Goal: Feedback & Contribution: Contribute content

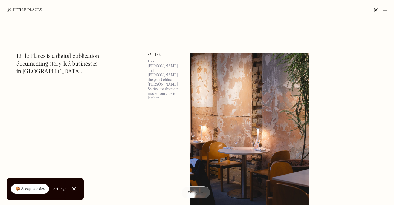
click at [74, 186] on link "Close Cookie Popup" at bounding box center [73, 188] width 11 height 11
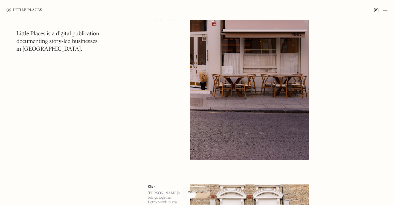
scroll to position [1733, 0]
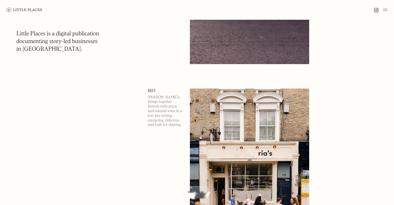
click at [385, 8] on img at bounding box center [385, 10] width 4 height 7
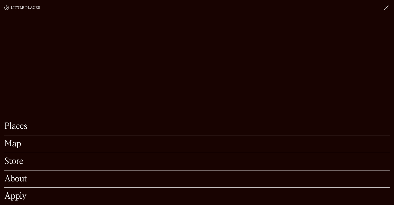
click at [25, 125] on link "Places" at bounding box center [196, 126] width 385 height 8
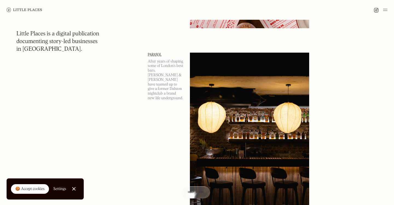
scroll to position [816, 0]
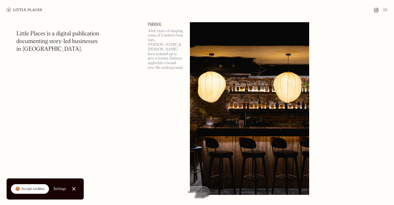
click at [248, 92] on img at bounding box center [249, 108] width 119 height 172
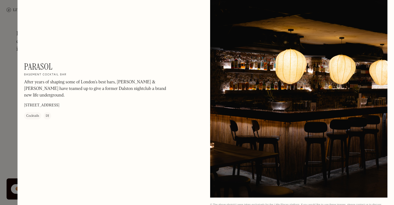
scroll to position [726, 0]
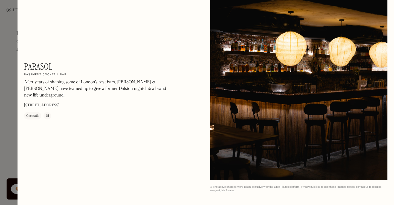
click at [9, 47] on div at bounding box center [197, 102] width 394 height 205
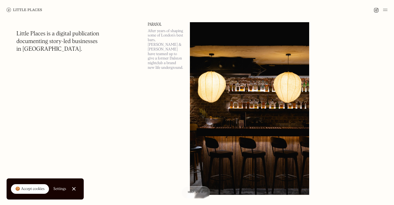
click at [388, 11] on div at bounding box center [197, 10] width 394 height 20
click at [385, 10] on img at bounding box center [385, 10] width 4 height 7
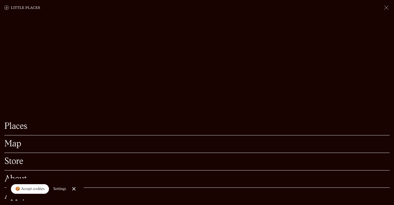
click at [31, 144] on link "Map" at bounding box center [196, 143] width 385 height 8
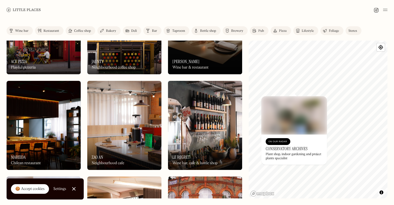
scroll to position [453, 0]
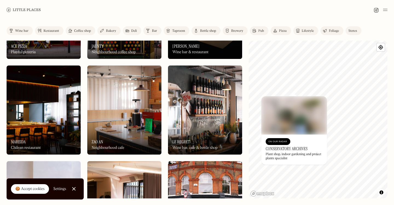
click at [177, 28] on link "Taproom" at bounding box center [177, 30] width 26 height 9
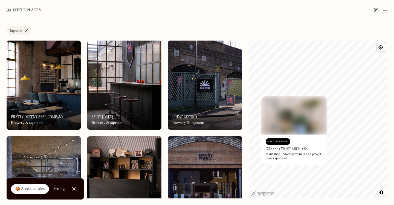
click at [127, 76] on img at bounding box center [124, 84] width 74 height 89
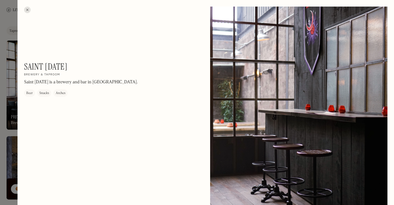
click at [26, 9] on div at bounding box center [27, 10] width 7 height 7
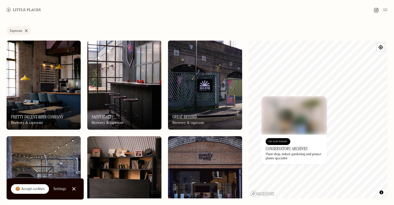
click at [26, 9] on img at bounding box center [24, 10] width 34 height 4
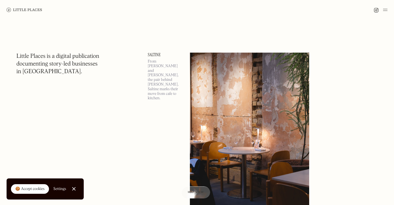
click at [385, 10] on img at bounding box center [385, 10] width 4 height 7
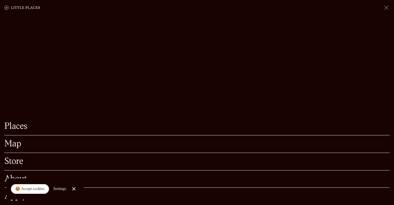
scroll to position [74, 0]
click at [69, 167] on div "Store" at bounding box center [196, 162] width 385 height 18
click at [54, 158] on link "Store" at bounding box center [196, 161] width 385 height 8
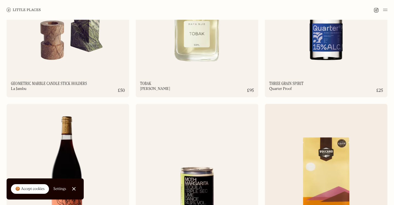
scroll to position [508, 0]
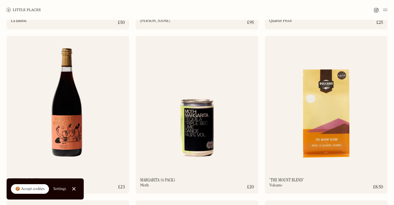
click at [385, 10] on img at bounding box center [385, 10] width 4 height 7
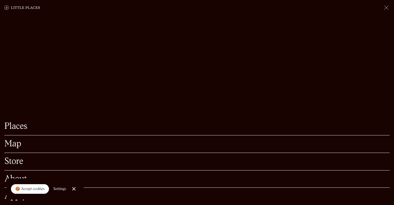
click at [32, 188] on div "🍪 Accept cookies" at bounding box center [29, 188] width 29 height 5
click at [18, 179] on link "About" at bounding box center [196, 178] width 385 height 8
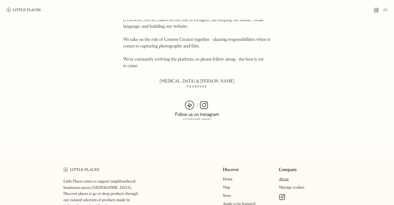
scroll to position [402, 0]
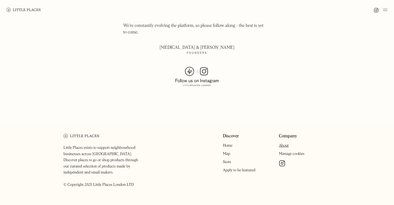
click at [240, 168] on link "Apply to be featured" at bounding box center [239, 170] width 33 height 4
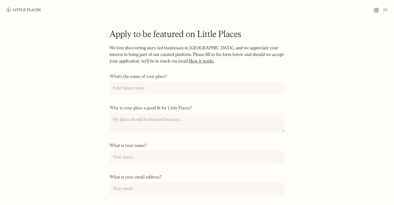
click at [192, 61] on link "How it works" at bounding box center [201, 61] width 25 height 4
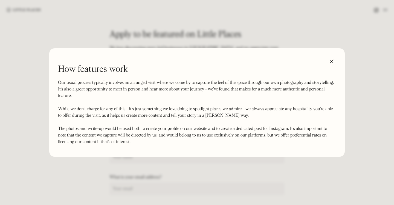
click at [330, 60] on img at bounding box center [331, 61] width 9 height 9
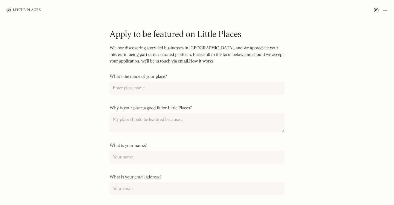
click at [189, 59] on link "How it works" at bounding box center [201, 61] width 25 height 4
